Goal: Book appointment/travel/reservation

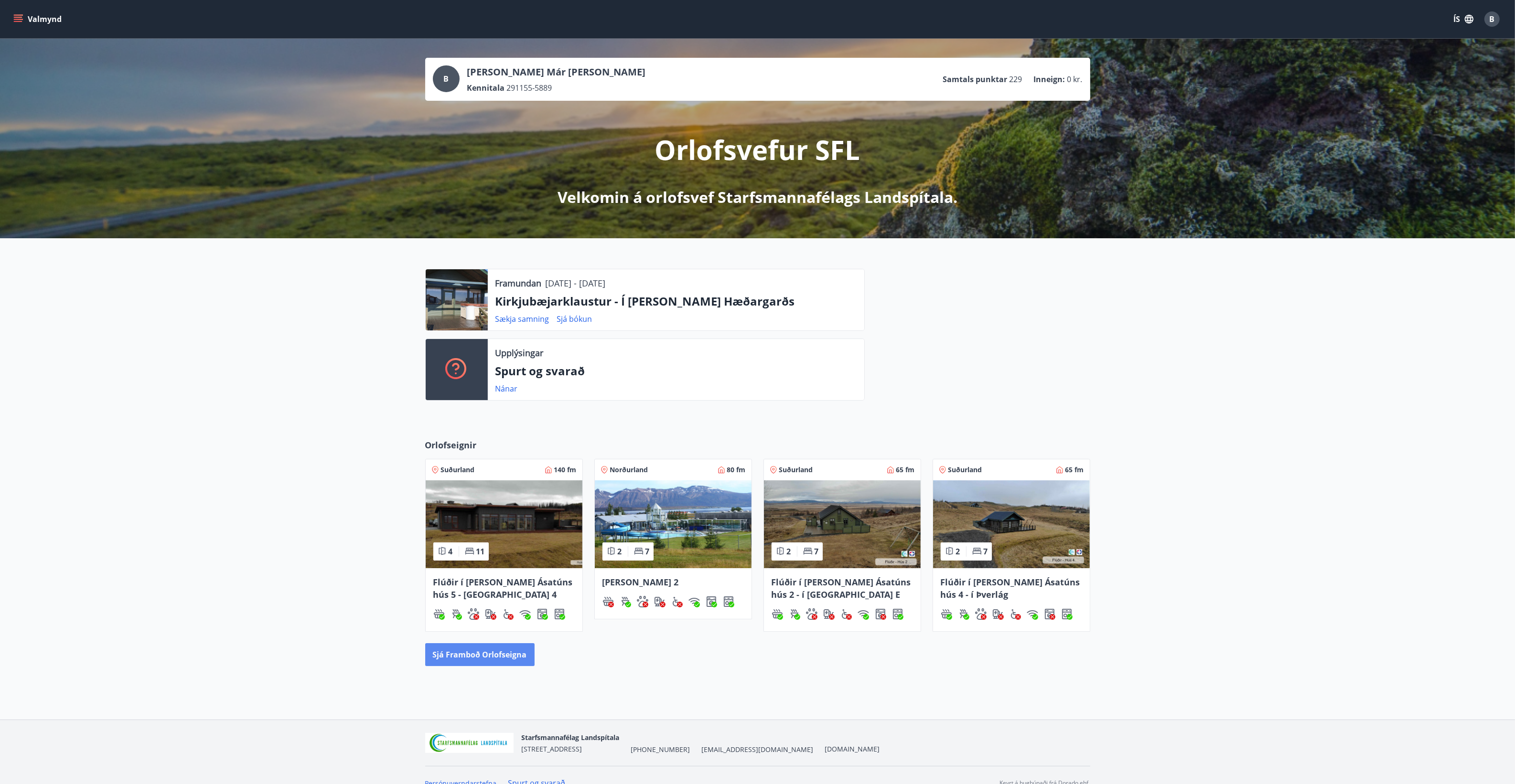
click at [504, 648] on button "Sjá framboð orlofseigna" at bounding box center [480, 655] width 109 height 23
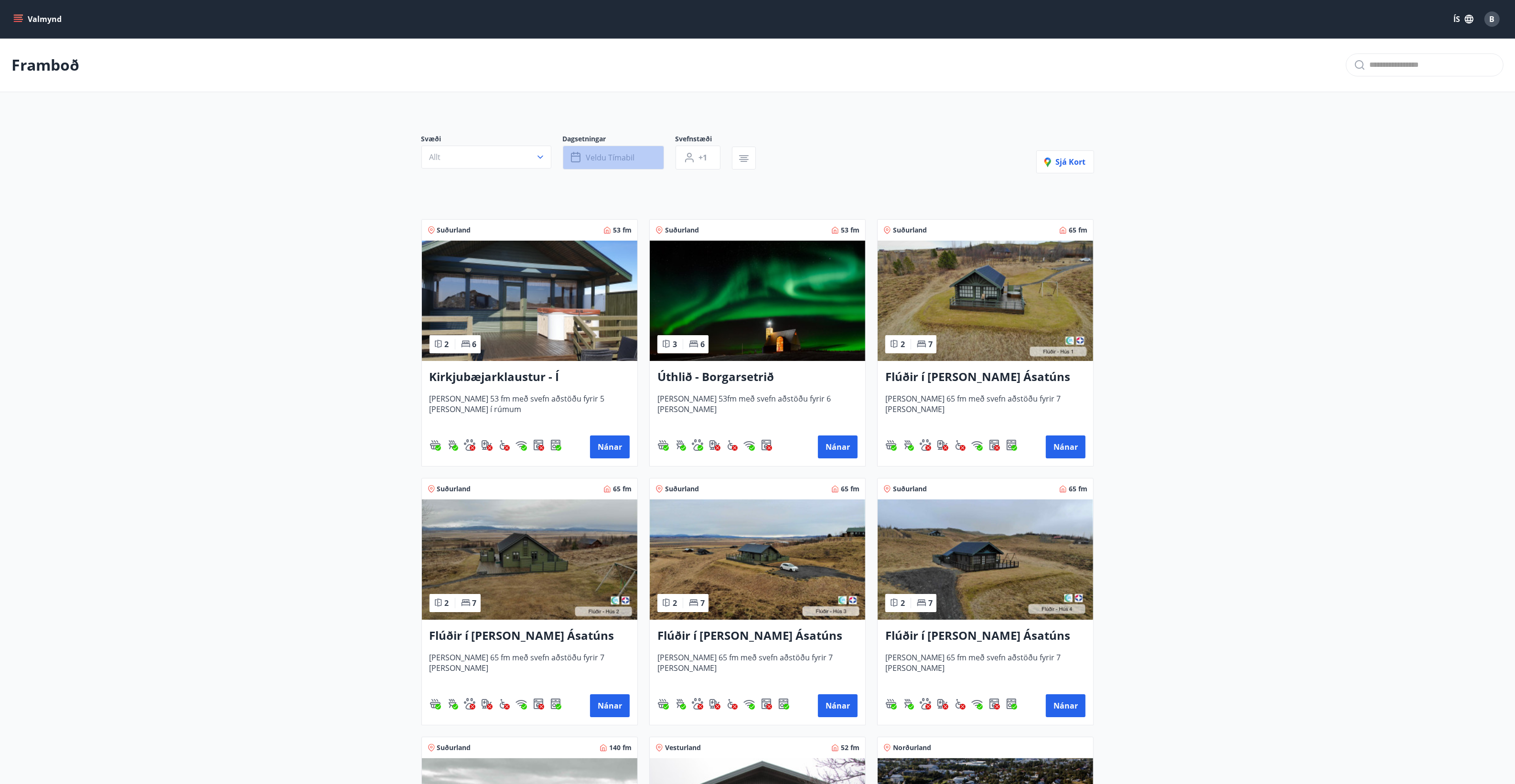
click at [578, 159] on icon "button" at bounding box center [576, 157] width 11 height 11
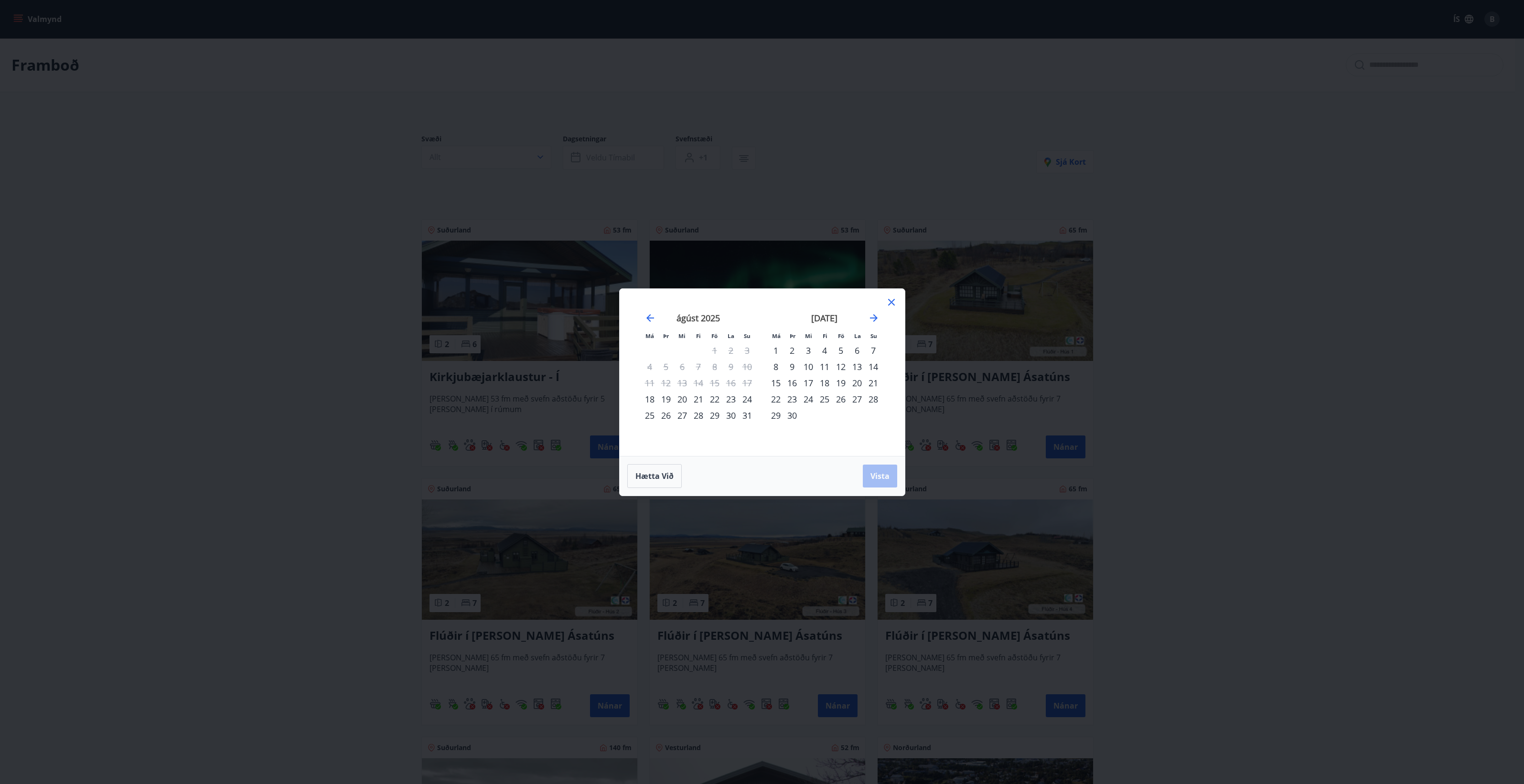
click at [713, 419] on div "29" at bounding box center [714, 415] width 16 height 16
click at [889, 479] on span "Vista" at bounding box center [880, 476] width 19 height 11
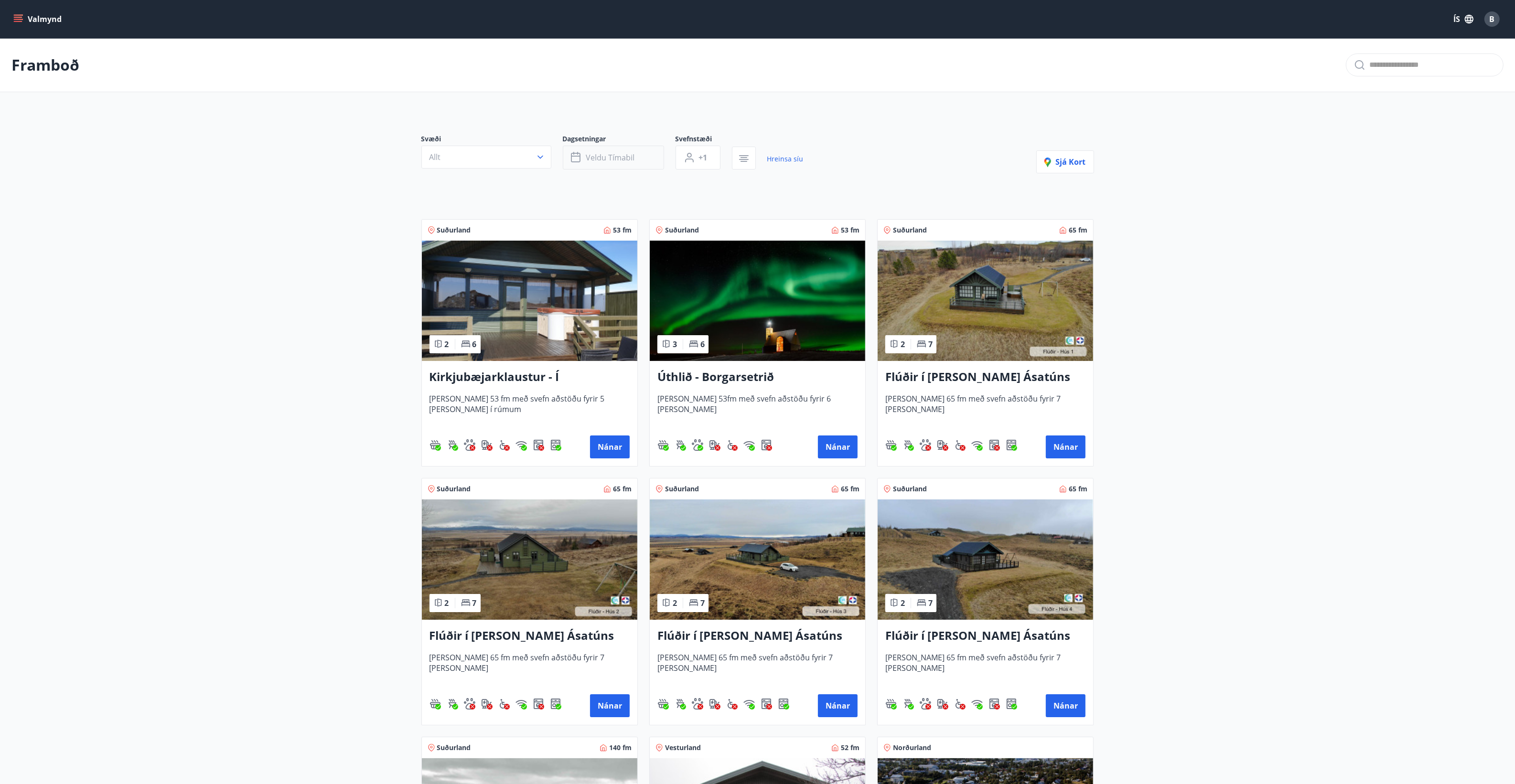
click at [594, 158] on span "Veldu tímabil" at bounding box center [610, 158] width 49 height 11
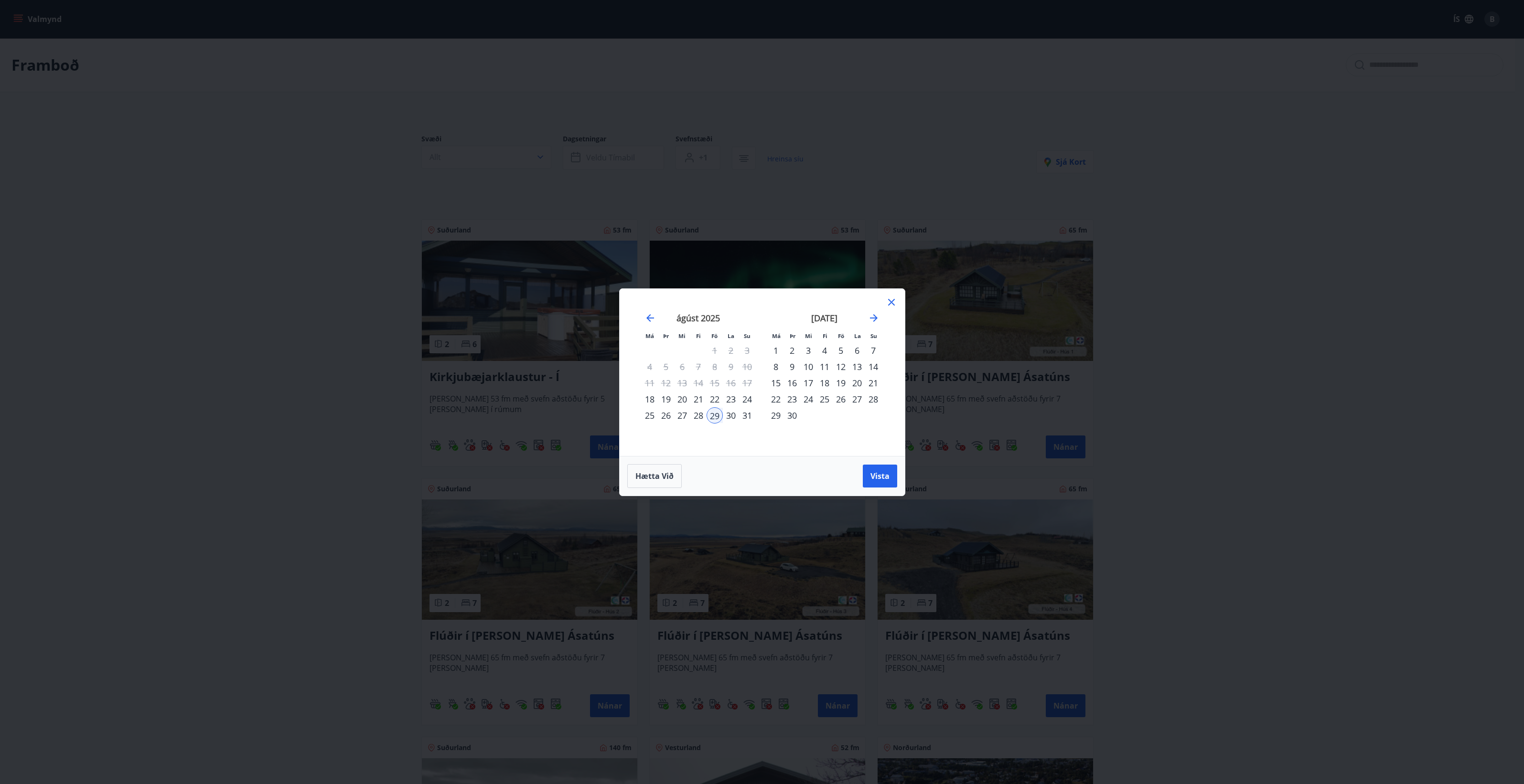
click at [841, 351] on div "5" at bounding box center [841, 350] width 16 height 16
click at [885, 478] on span "Vista" at bounding box center [880, 476] width 19 height 11
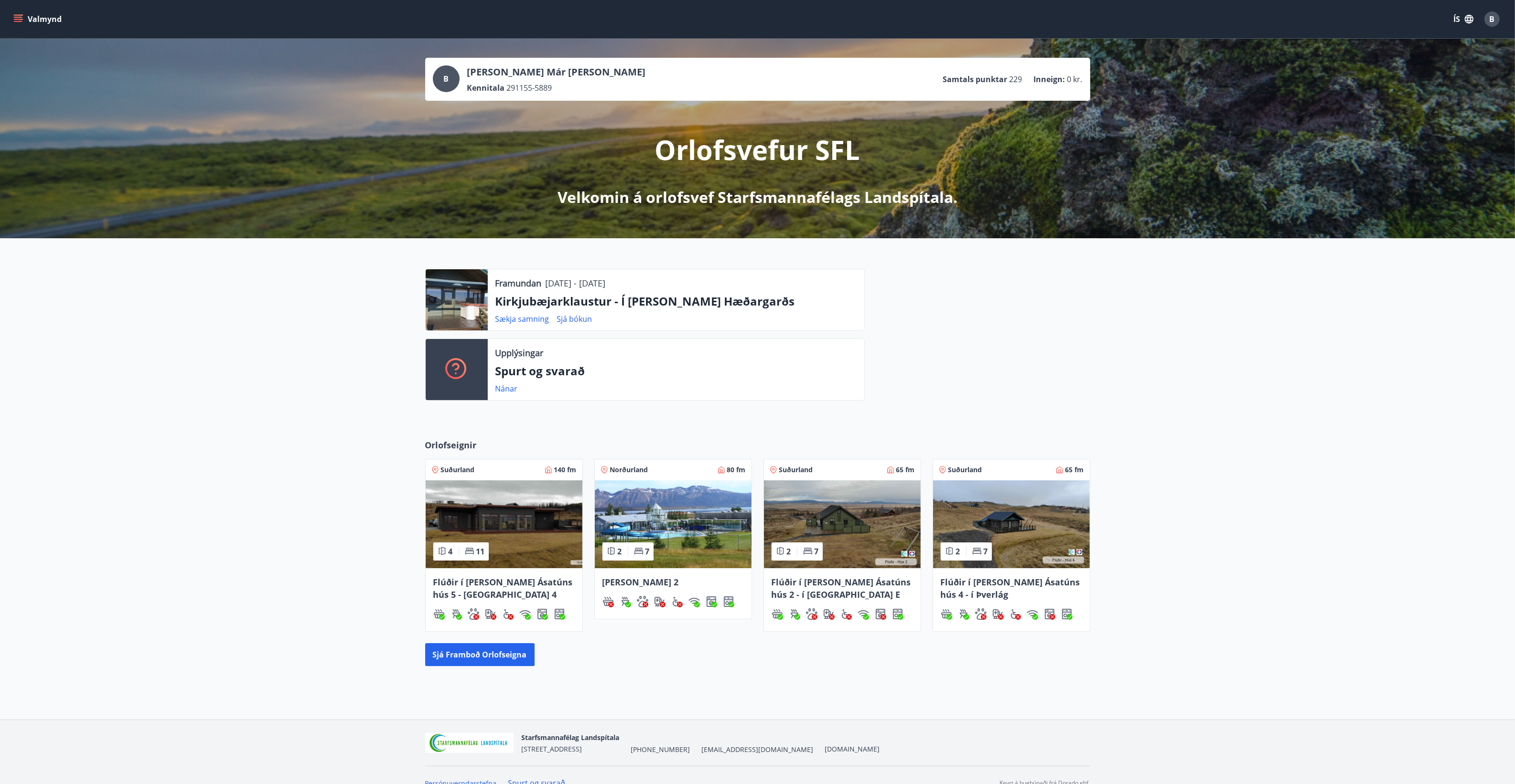
click at [1494, 17] on div "B" at bounding box center [1492, 19] width 15 height 15
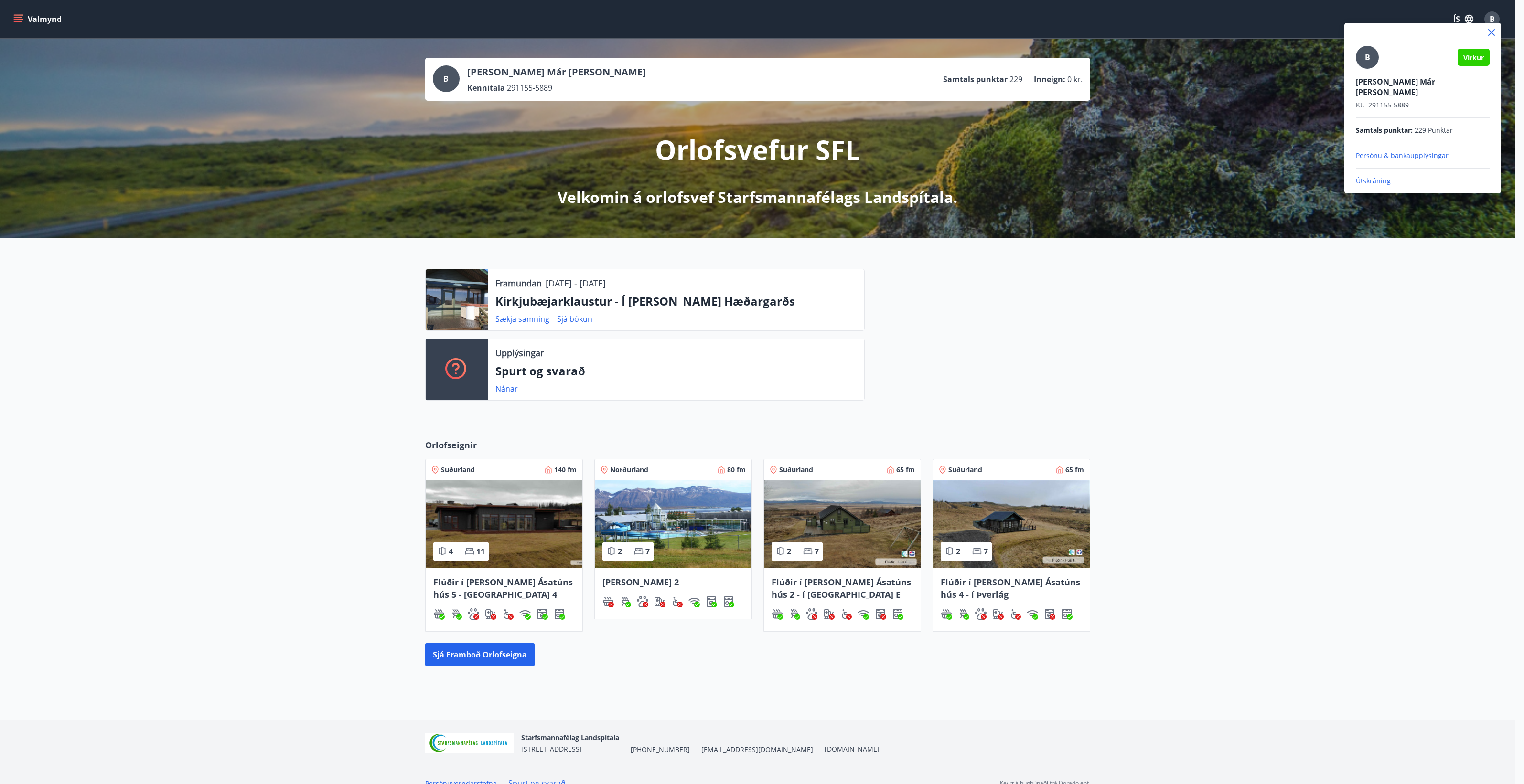
click at [1377, 176] on p "Útskráning" at bounding box center [1423, 181] width 134 height 9
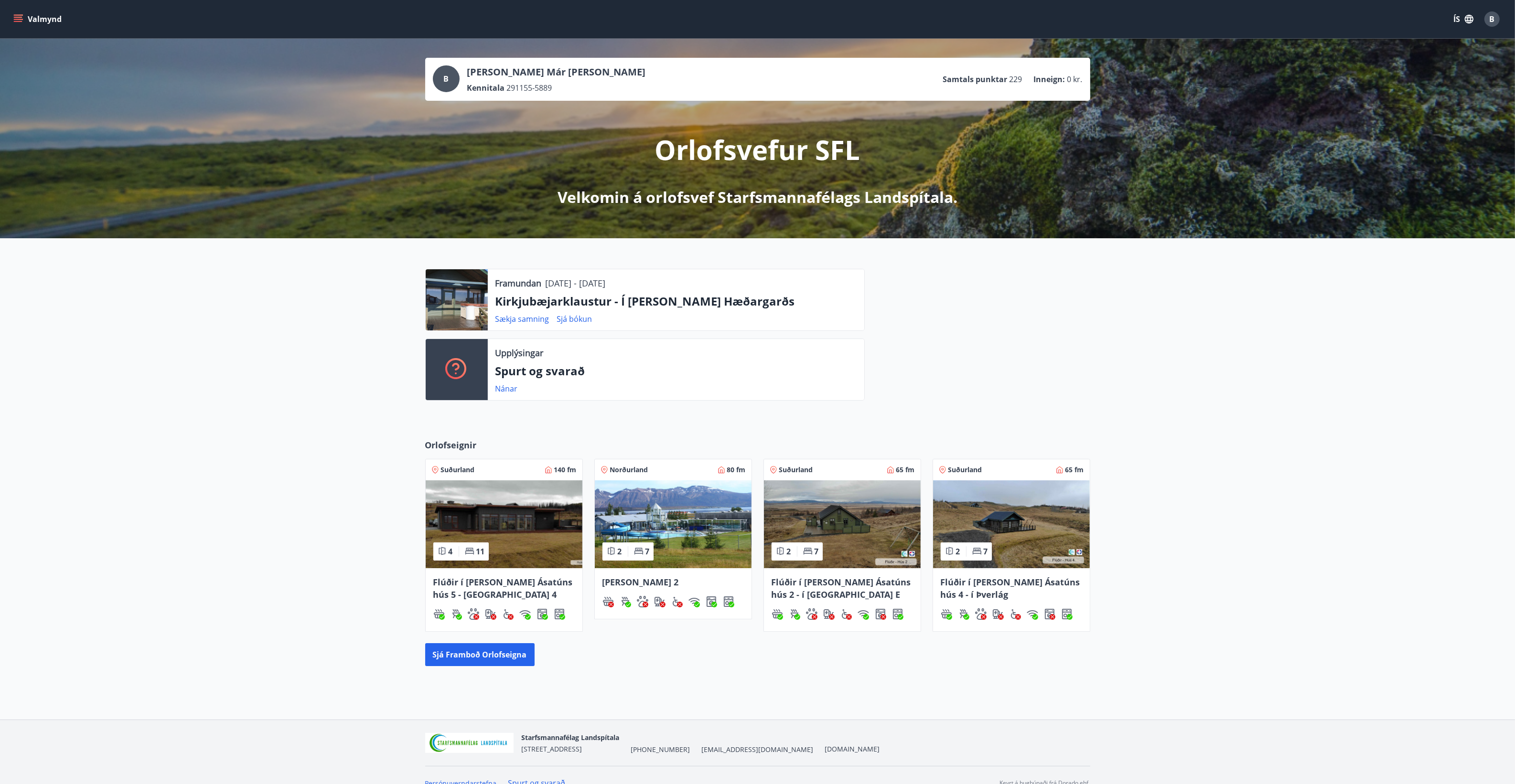
click at [1496, 17] on div "B" at bounding box center [1492, 19] width 15 height 15
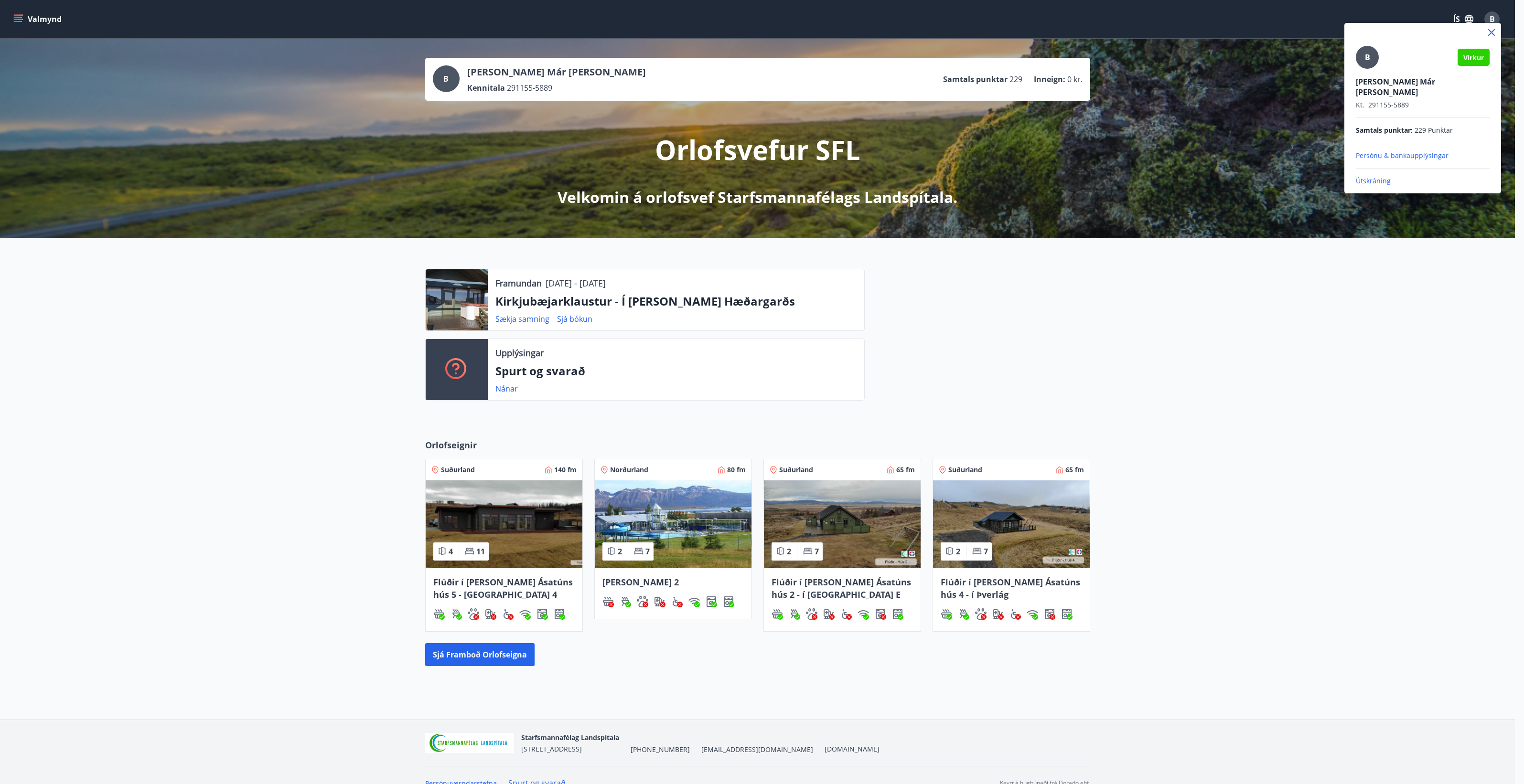
click at [1382, 176] on p "Útskráning" at bounding box center [1423, 181] width 134 height 9
